Goal: Task Accomplishment & Management: Use online tool/utility

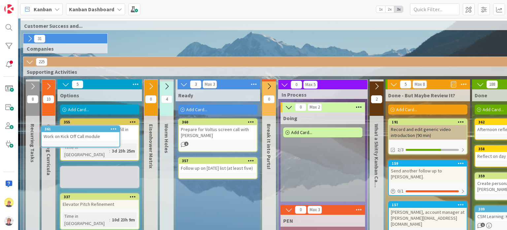
scroll to position [9, 0]
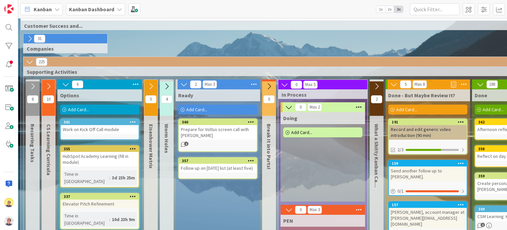
click at [80, 108] on span "Add Card..." at bounding box center [78, 109] width 21 height 6
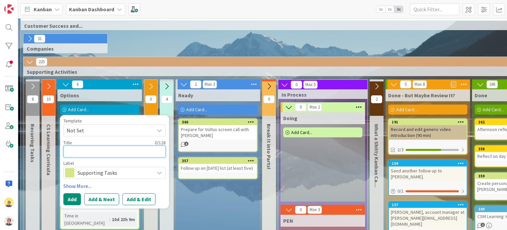
click at [73, 153] on textarea at bounding box center [114, 151] width 102 height 12
paste textarea "View videos for scheduled Interview Prep for Screening Calls"
type textarea "x"
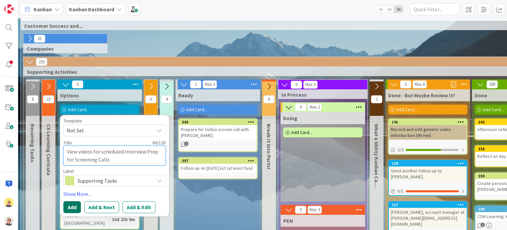
type textarea "View videos for scheduled Interview Prep for Screening Calls"
click at [73, 205] on button "Add" at bounding box center [72, 207] width 18 height 12
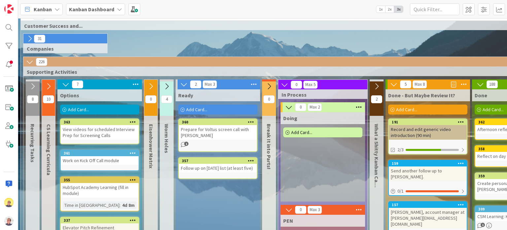
click at [80, 109] on span "Add Card..." at bounding box center [78, 109] width 21 height 6
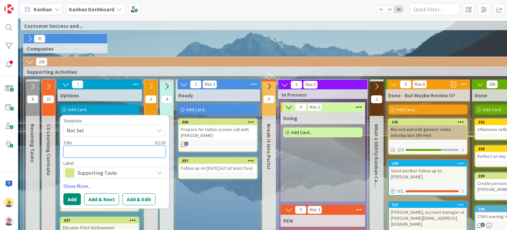
click at [86, 149] on textarea at bounding box center [114, 151] width 102 height 12
paste textarea "Complete Schedule Interview Prep Worksheet"
type textarea "x"
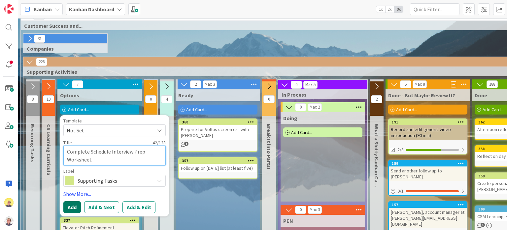
type textarea "Complete Schedule Interview Prep Worksheet"
click at [73, 203] on button "Add" at bounding box center [72, 207] width 18 height 12
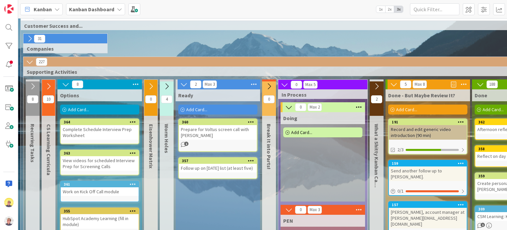
click at [94, 108] on div "Add Card..." at bounding box center [99, 109] width 79 height 10
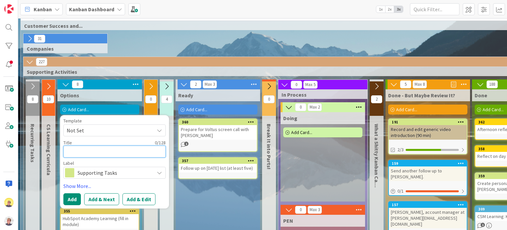
paste textarea "Send to Worksheet to [PERSON_NAME]"
type textarea "x"
type textarea "Send to Worksheet to [PERSON_NAME]"
click at [76, 198] on button "Add" at bounding box center [72, 199] width 18 height 12
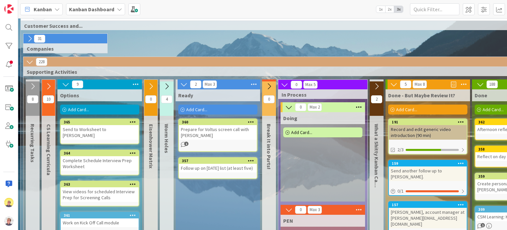
click at [71, 109] on span "Add Card..." at bounding box center [78, 109] width 21 height 6
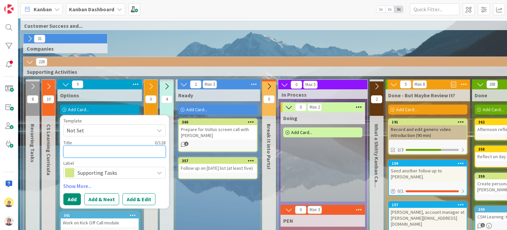
paste textarea "eview number of follow-ups outstanding"
type textarea "x"
type textarea "eview number of follow-ups outstanding"
click at [66, 152] on textarea "eview number of follow-ups outstanding" at bounding box center [114, 151] width 102 height 12
type textarea "x"
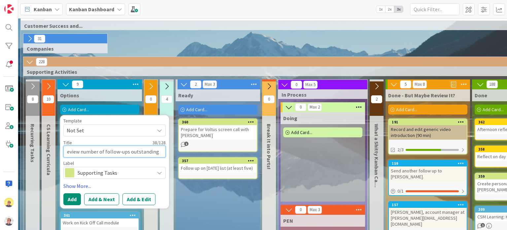
type textarea "Review number of follow-ups outstanding"
click at [160, 151] on textarea "Review number of follow-ups outstanding" at bounding box center [114, 151] width 102 height 12
type textarea "x"
type textarea "Review number of follow-ups outstanding,"
type textarea "x"
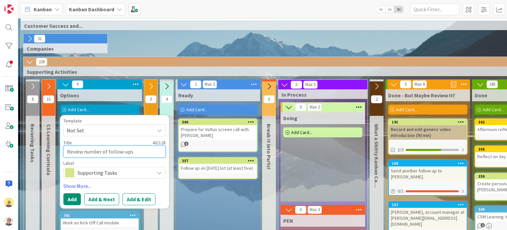
type textarea "Review number of follow-ups outstanding,"
type textarea "x"
type textarea "Review number of follow-ups outstanding, s"
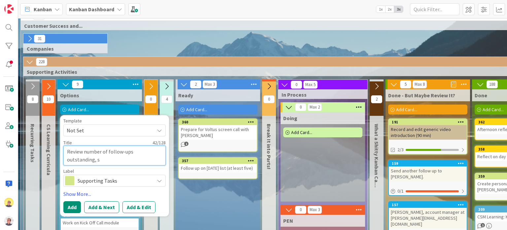
type textarea "x"
type textarea "Review number of follow-ups outstanding, se"
type textarea "x"
type textarea "Review number of follow-ups outstanding, set"
type textarea "x"
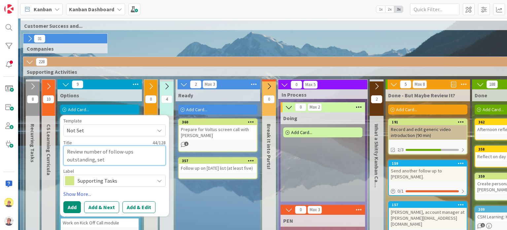
type textarea "Review number of follow-ups outstanding, set"
type textarea "x"
type textarea "Review number of follow-ups outstanding, set"
type textarea "x"
type textarea "Review number of follow-ups outstanding, se"
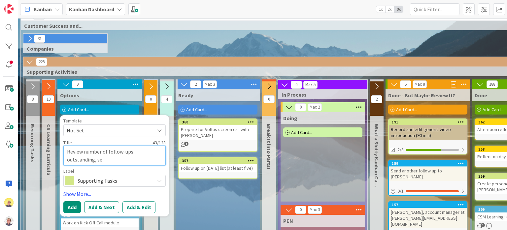
type textarea "x"
type textarea "Review number of follow-ups outstanding, s"
type textarea "x"
type textarea "Review number of follow-ups outstanding,"
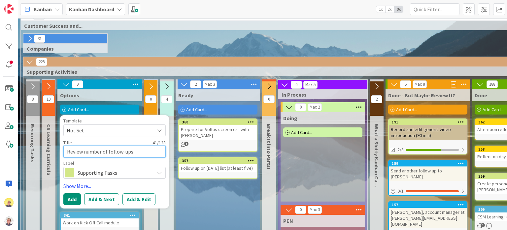
type textarea "x"
type textarea "Review number of follow-ups outstanding, s"
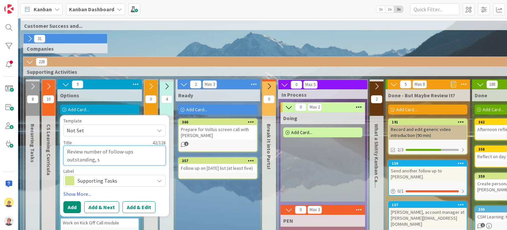
type textarea "x"
type textarea "Review number of follow-ups outstanding, se"
type textarea "x"
type textarea "Review number of follow-ups outstanding, set"
type textarea "x"
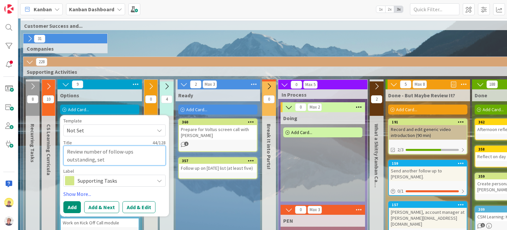
type textarea "Review number of follow-ups outstanding, set"
type textarea "x"
type textarea "Review number of follow-ups outstanding, set n"
type textarea "x"
type textarea "Review number of follow-ups outstanding, set nu"
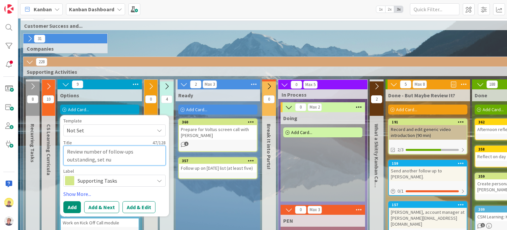
type textarea "x"
type textarea "Review number of follow-ups outstanding, set num"
type textarea "x"
type textarea "Review number of follow-ups outstanding, set numb"
type textarea "x"
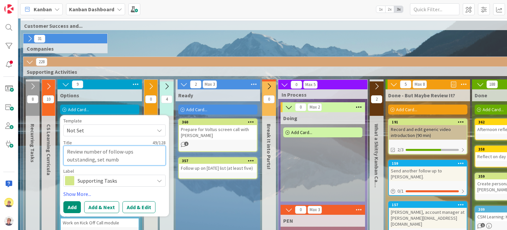
type textarea "Review number of follow-ups outstanding, set numbe"
type textarea "x"
type textarea "Review number of follow-ups outstanding, set number"
type textarea "x"
type textarea "Review number of follow-ups outstanding, set number a"
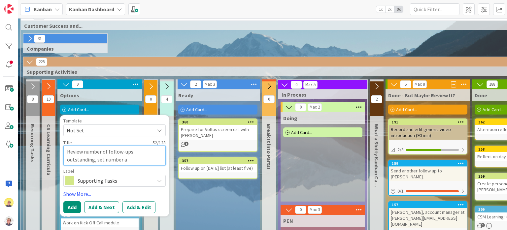
type textarea "x"
type textarea "Review number of follow-ups outstanding, set number an"
type textarea "x"
type textarea "Review number of follow-ups outstanding, set number and"
type textarea "x"
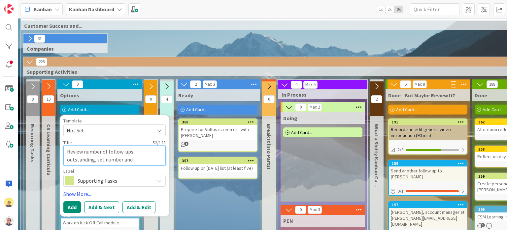
type textarea "Review number of follow-ups outstanding, set number and"
type textarea "x"
type textarea "Review number of follow-ups outstanding, set number and p"
type textarea "x"
type textarea "Review number of follow-ups outstanding, set number and pr"
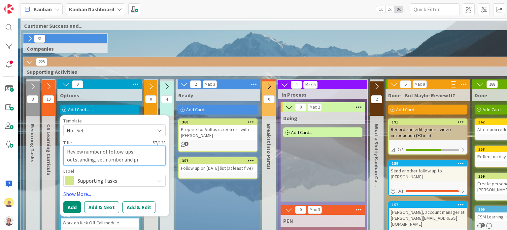
type textarea "x"
type textarea "Review number of follow-ups outstanding, set number and pri"
type textarea "x"
type textarea "Review number of follow-ups outstanding, set number and prio"
type textarea "x"
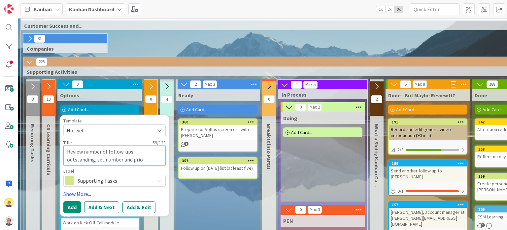
type textarea "Review number of follow-ups outstanding, set number and prior"
type textarea "x"
type textarea "Review number of follow-ups outstanding, set number and priori"
type textarea "x"
type textarea "Review number of follow-ups outstanding, set number and priorit"
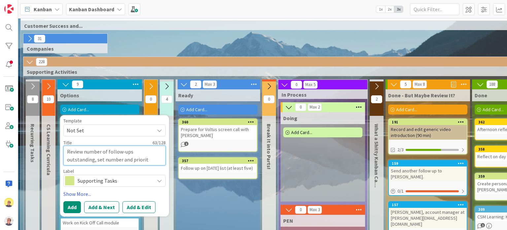
type textarea "x"
type textarea "Review number of follow-ups outstanding, set number and prioriti"
type textarea "x"
type textarea "Review number of follow-ups outstanding, set number and prioritiz"
type textarea "x"
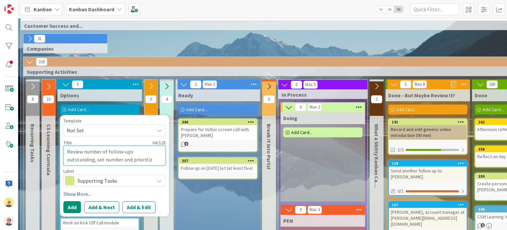
type textarea "Review number of follow-ups outstanding, set number and prioritize"
click at [74, 162] on textarea "Review number of follow-ups outstanding, set number and prioritize" at bounding box center [114, 155] width 102 height 20
type textarea "x"
type textarea "Review number of follow-ups outstanding, set rnumber and prioritize"
type textarea "x"
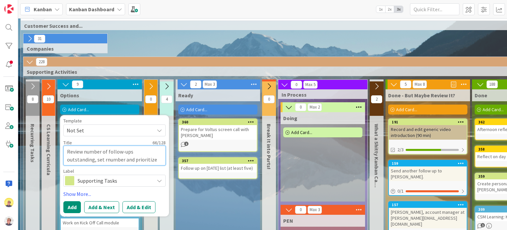
type textarea "Review number of follow-ups outstanding, set renumber and prioritize"
type textarea "x"
type textarea "Review number of follow-ups outstanding, set reanumber and prioritize"
type textarea "x"
type textarea "Review number of follow-ups outstanding, set realnumber and prioritize"
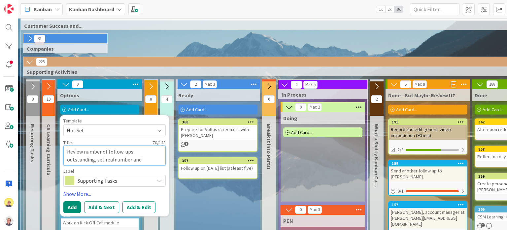
type textarea "x"
type textarea "Review number of follow-ups outstanding, set realinumber and prioritize"
type textarea "x"
type textarea "Review number of follow-ups outstanding, set realisnumber and prioritize"
type textarea "x"
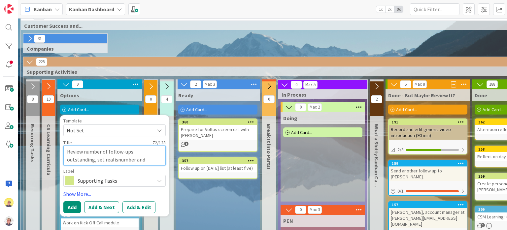
type textarea "Review number of follow-ups outstanding, set realistnumber and prioritize"
type textarea "x"
type textarea "Review number of follow-ups outstanding, set realistinumber and prioritize"
type textarea "x"
type textarea "Review number of follow-ups outstanding, set realisticnumber and prioritize"
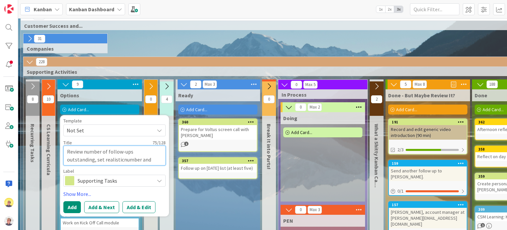
type textarea "x"
type textarea "Review number of follow-ups outstanding, set realistic number and prioritize"
click at [72, 207] on button "Add" at bounding box center [72, 207] width 18 height 12
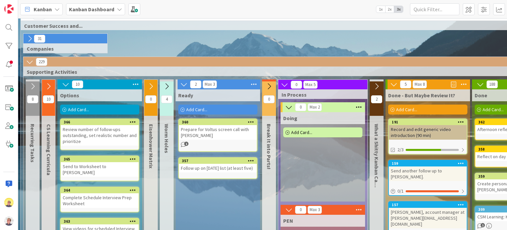
click at [106, 111] on div "Add Card..." at bounding box center [99, 109] width 79 height 10
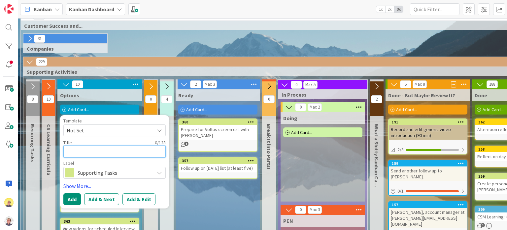
paste textarea "Draft and send follow-up emails"
type textarea "x"
type textarea "Draft and send follow-up emails"
click at [65, 198] on button "Add" at bounding box center [72, 199] width 18 height 12
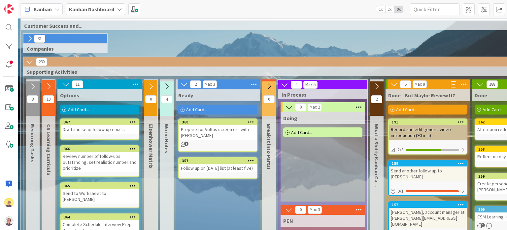
click at [78, 112] on div "Add Card..." at bounding box center [99, 109] width 79 height 10
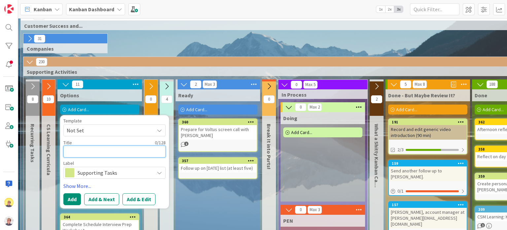
paste textarea "Generic video: sketch out script concepts"
type textarea "x"
type textarea "Generic video: sketch out script concepts"
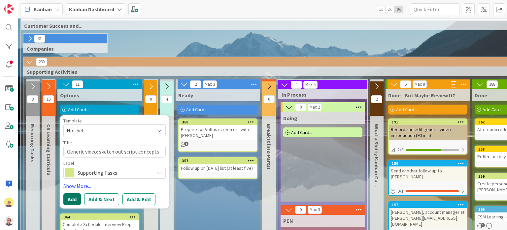
click at [69, 203] on button "Add" at bounding box center [72, 199] width 18 height 12
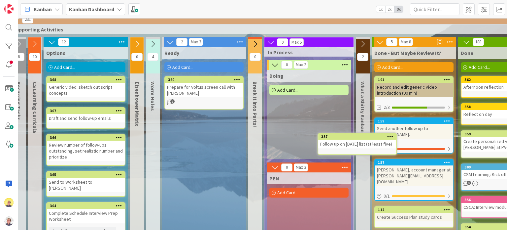
scroll to position [52, 14]
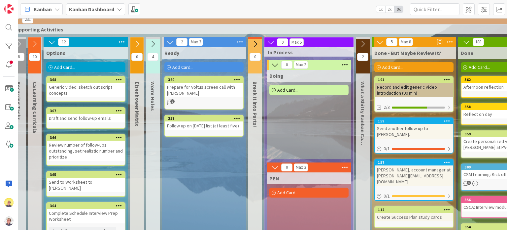
click at [364, 44] on icon at bounding box center [362, 43] width 7 height 7
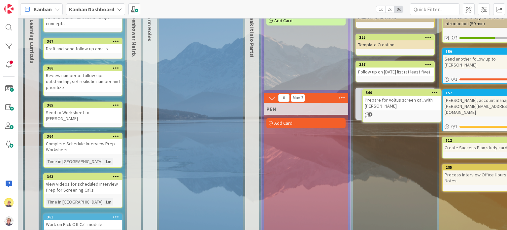
scroll to position [121, 22]
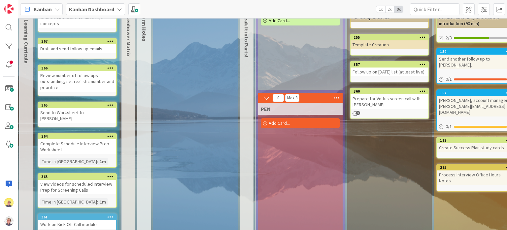
click at [357, 112] on span "1" at bounding box center [358, 113] width 4 height 4
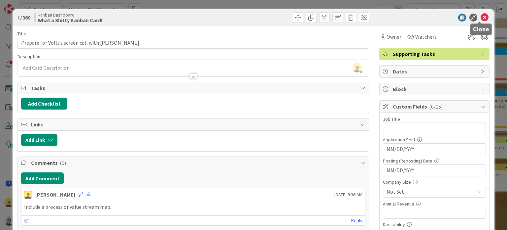
click at [481, 16] on icon at bounding box center [485, 18] width 8 height 8
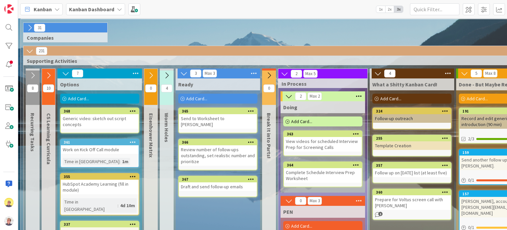
scroll to position [20, 0]
